Goal: Task Accomplishment & Management: Manage account settings

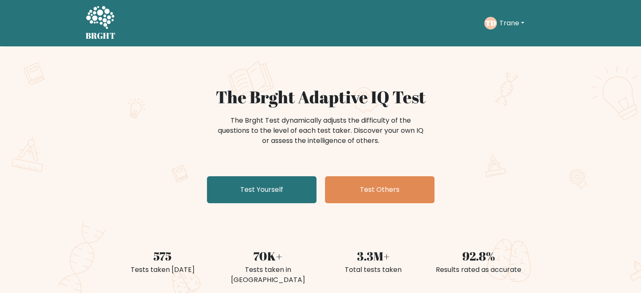
click at [505, 21] on button "Trane" at bounding box center [512, 23] width 30 height 11
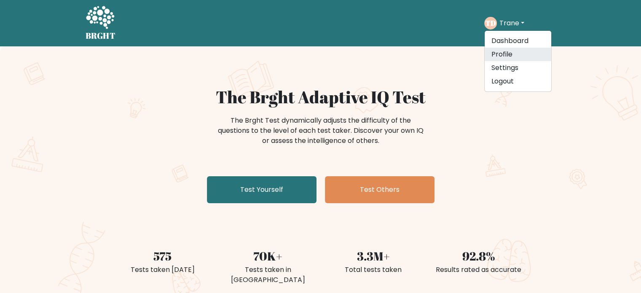
click at [516, 55] on link "Profile" at bounding box center [518, 54] width 67 height 13
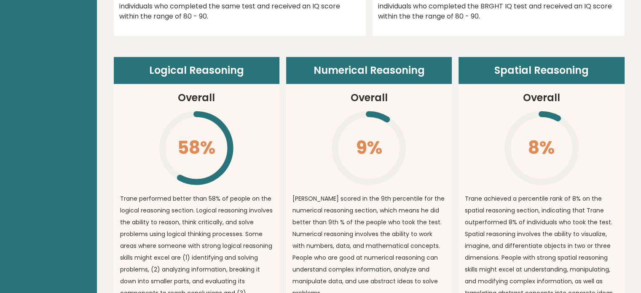
scroll to position [576, 0]
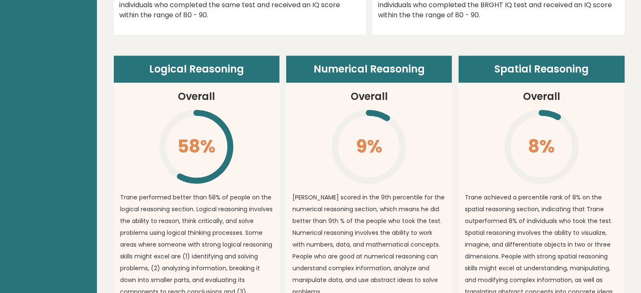
click at [137, 124] on article "Logical Reasoning Overall 58% \ Trane performed better than 58% of people on th…" at bounding box center [197, 189] width 166 height 267
